Goal: Check status: Check status

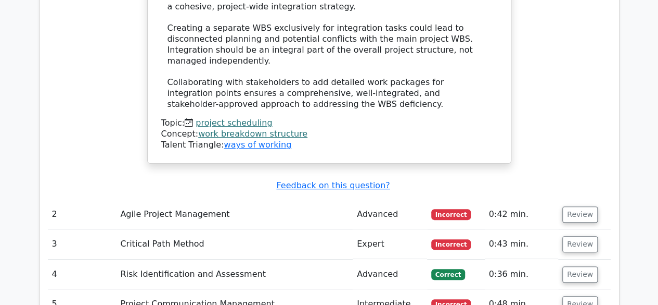
scroll to position [2086, 0]
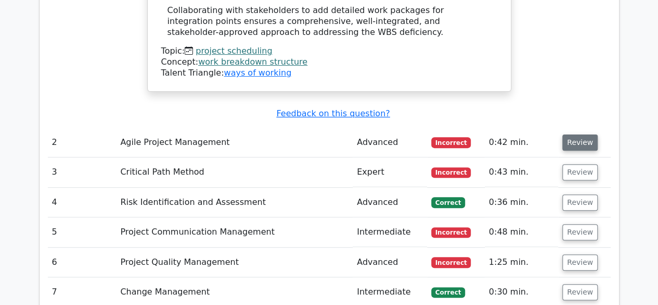
click at [576, 134] on button "Review" at bounding box center [580, 142] width 35 height 16
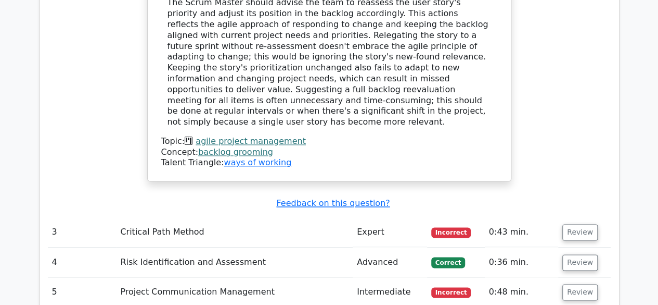
scroll to position [2552, 0]
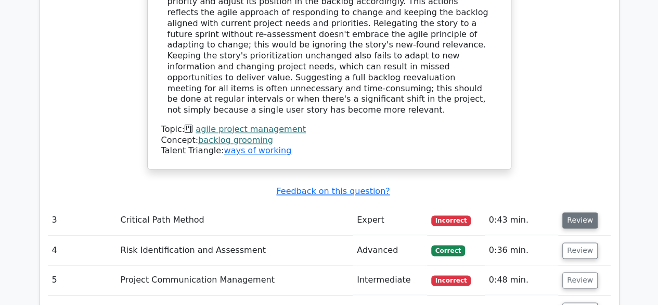
click at [576, 212] on button "Review" at bounding box center [580, 220] width 35 height 16
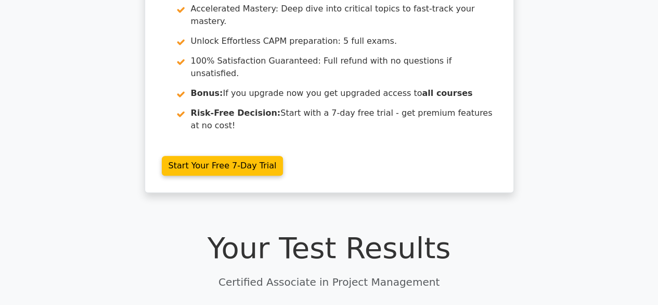
scroll to position [0, 0]
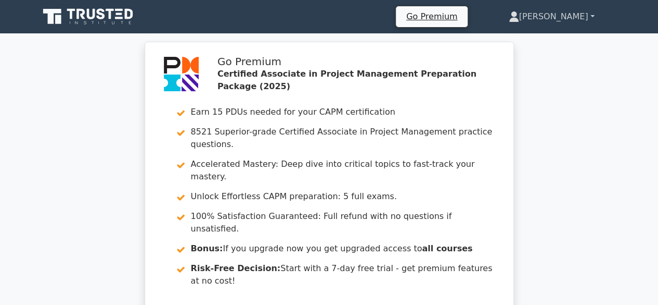
click at [586, 14] on link "[PERSON_NAME]" at bounding box center [552, 16] width 136 height 21
click at [567, 40] on link "Profile" at bounding box center [526, 41] width 82 height 17
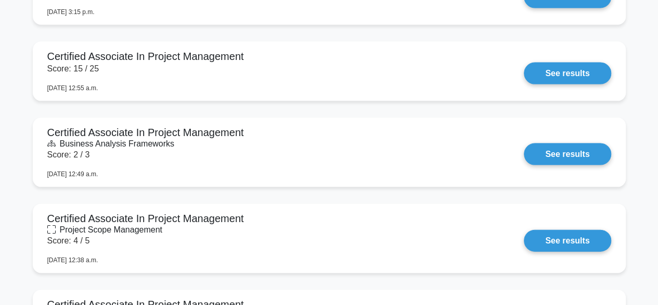
scroll to position [1025, 0]
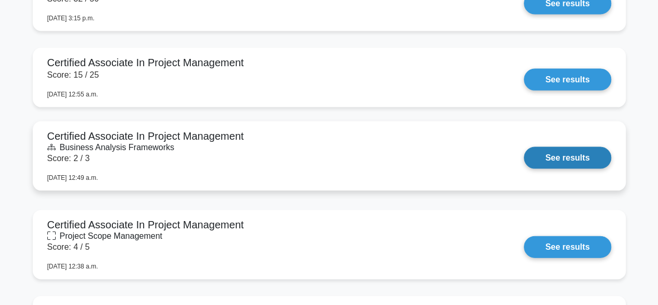
click at [524, 147] on link "See results" at bounding box center [567, 158] width 87 height 22
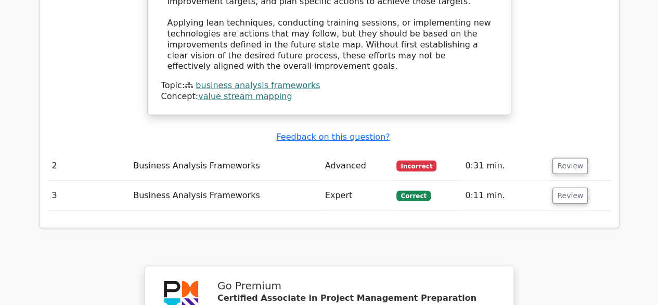
scroll to position [1214, 0]
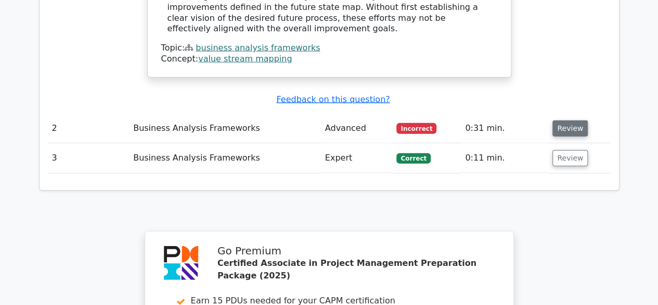
click at [563, 120] on button "Review" at bounding box center [570, 128] width 35 height 16
